Goal: Navigation & Orientation: Find specific page/section

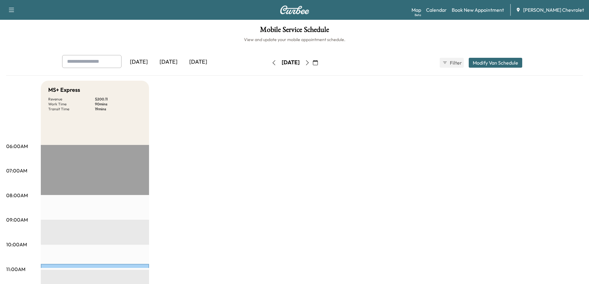
click at [168, 62] on div "[DATE]" at bounding box center [169, 62] width 30 height 14
click at [205, 62] on div "[DATE]" at bounding box center [198, 62] width 30 height 14
click at [310, 63] on icon "button" at bounding box center [307, 62] width 5 height 5
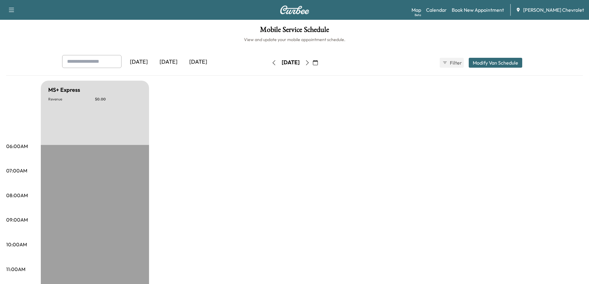
click at [310, 64] on icon "button" at bounding box center [307, 62] width 5 height 5
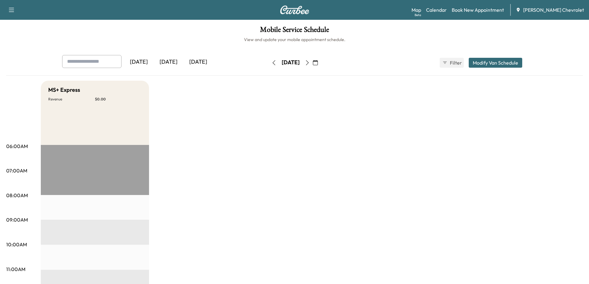
click at [310, 63] on icon "button" at bounding box center [307, 62] width 5 height 5
